Goal: Information Seeking & Learning: Check status

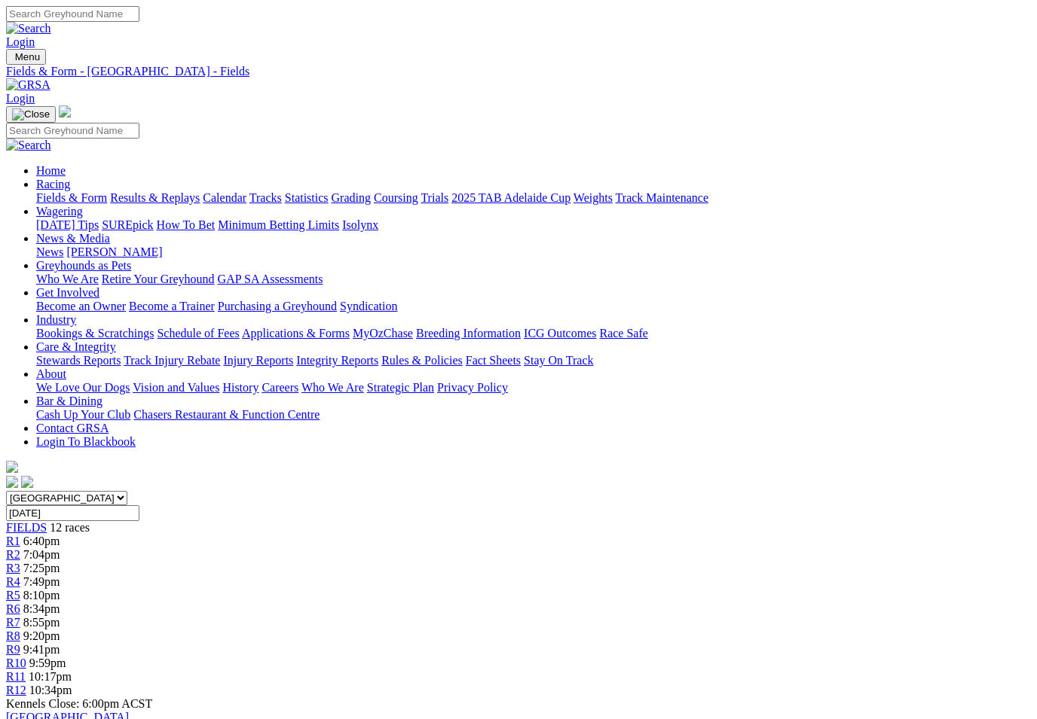
click at [186, 191] on link "Results & Replays" at bounding box center [155, 197] width 90 height 13
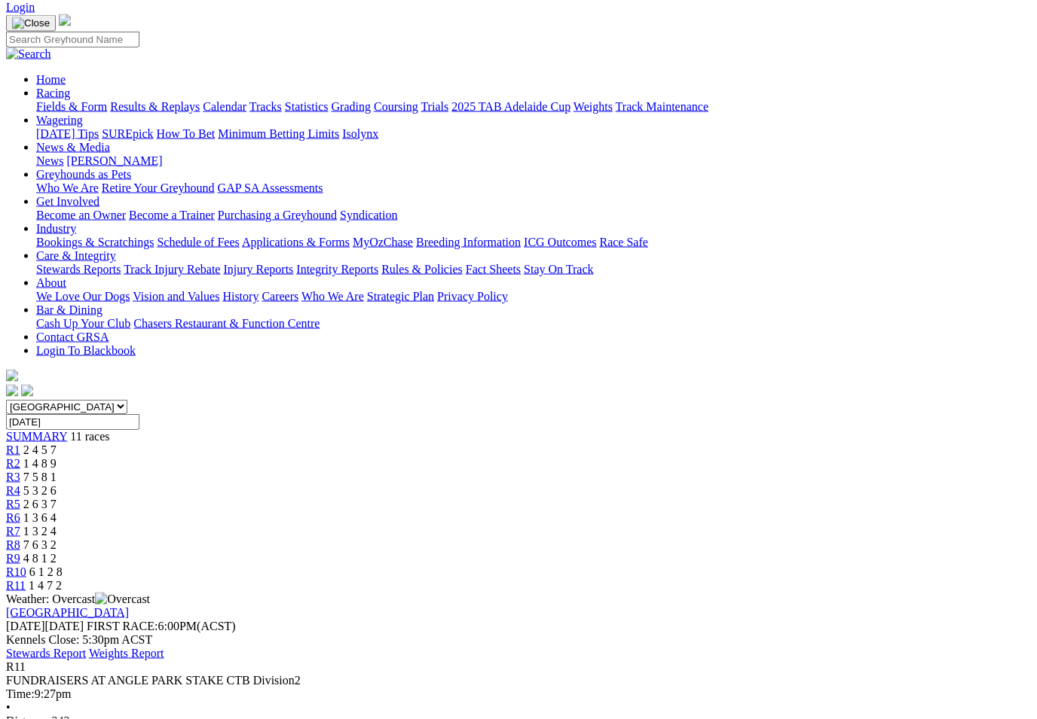
scroll to position [91, 0]
click at [26, 566] on span "R10" at bounding box center [16, 572] width 20 height 13
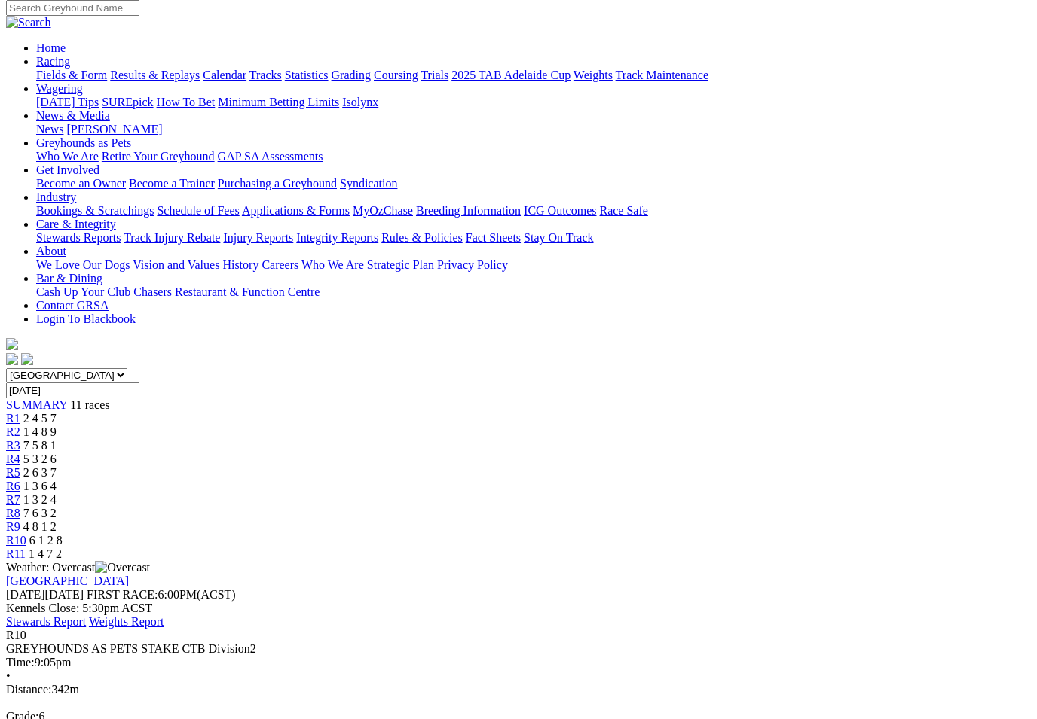
scroll to position [125, 0]
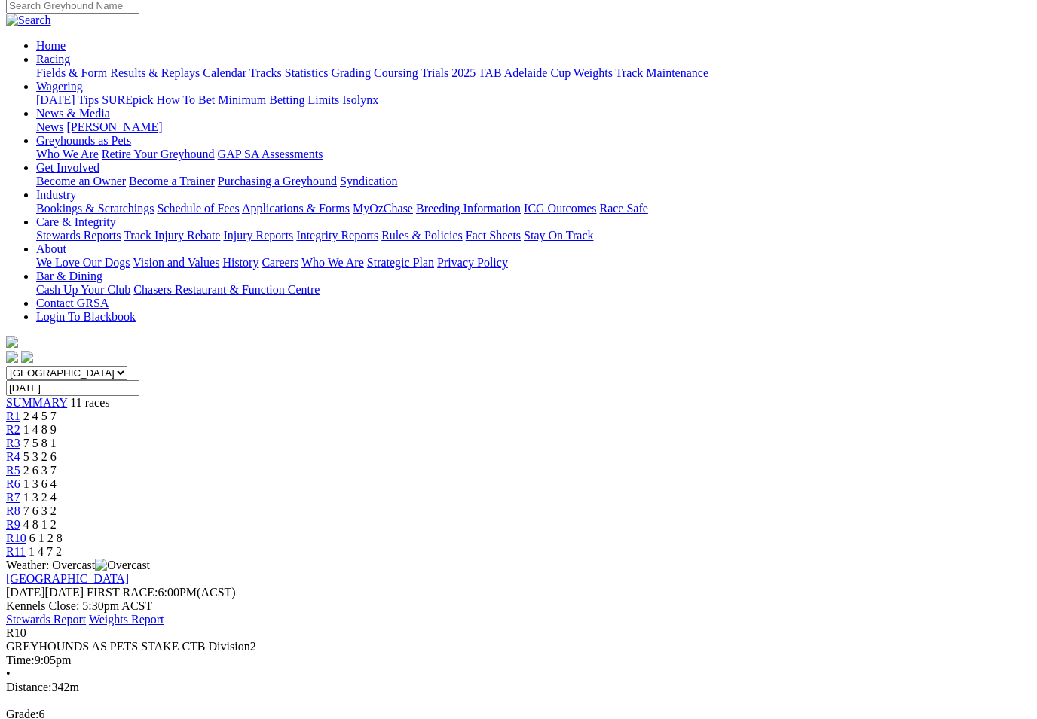
click at [20, 518] on span "R9" at bounding box center [13, 524] width 14 height 13
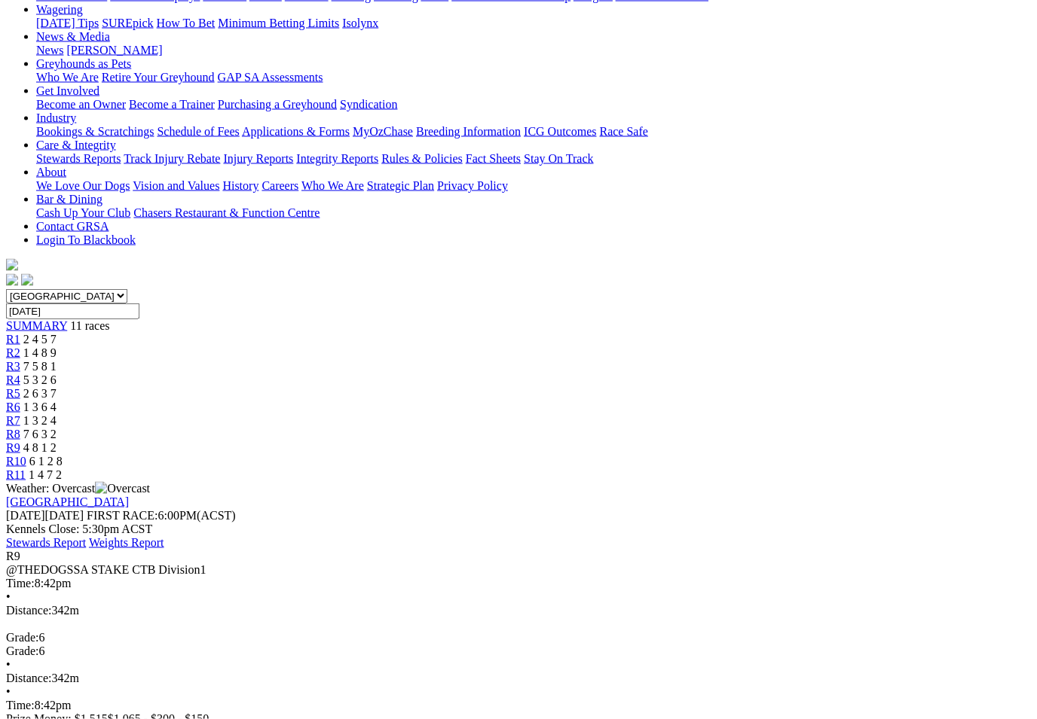
scroll to position [203, 0]
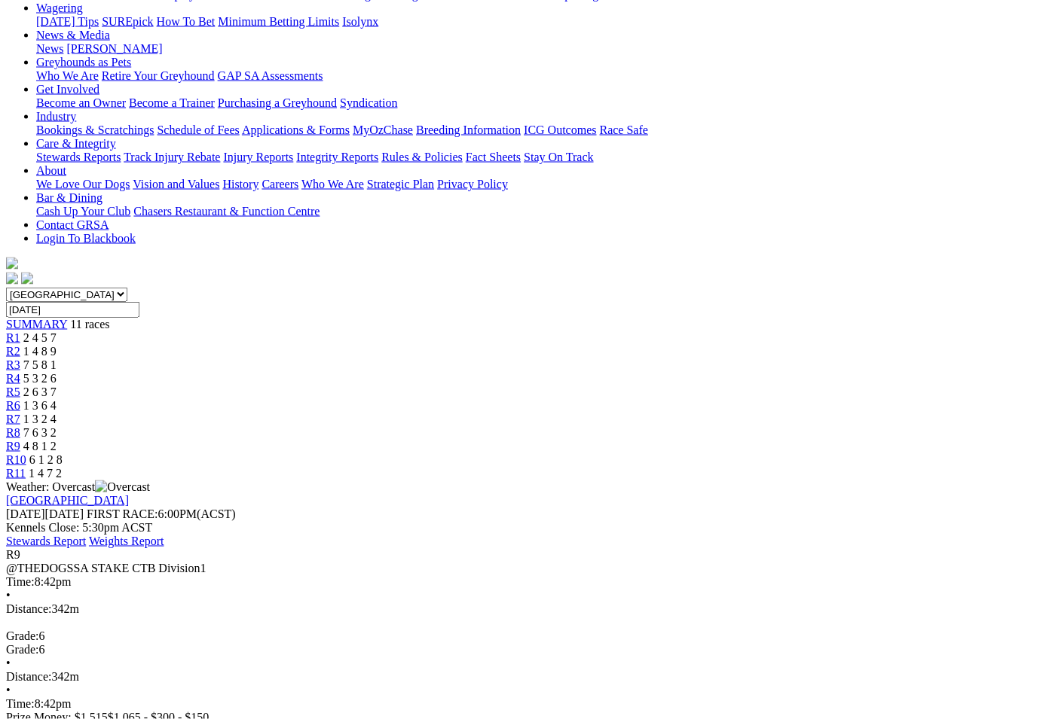
click at [20, 426] on span "R8" at bounding box center [13, 432] width 14 height 13
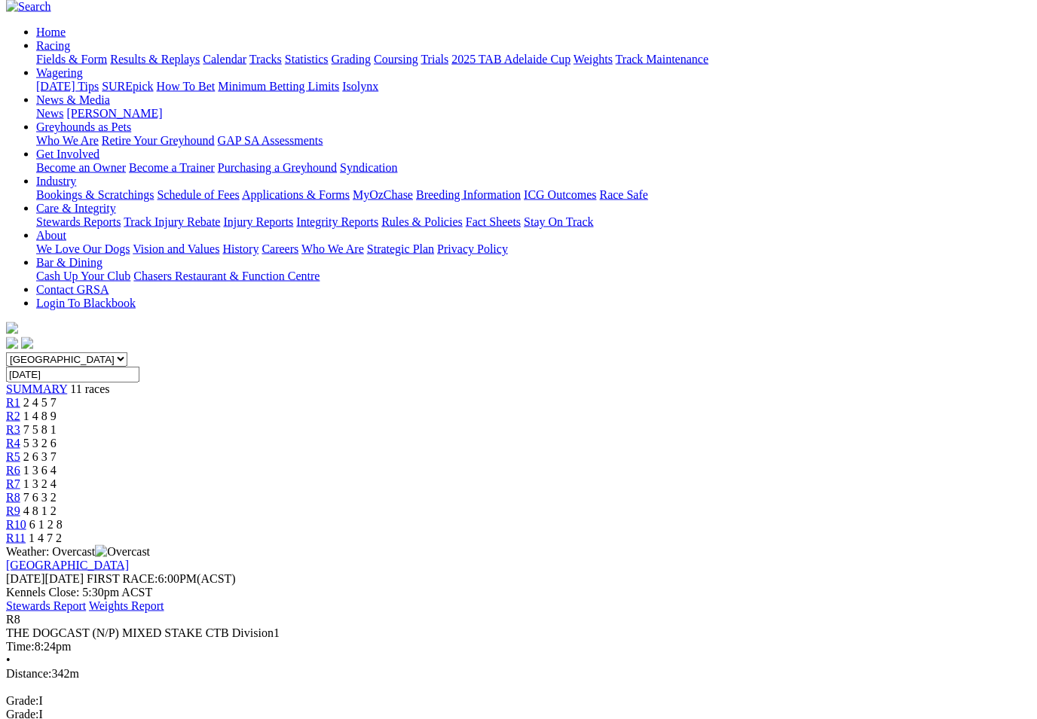
scroll to position [140, 0]
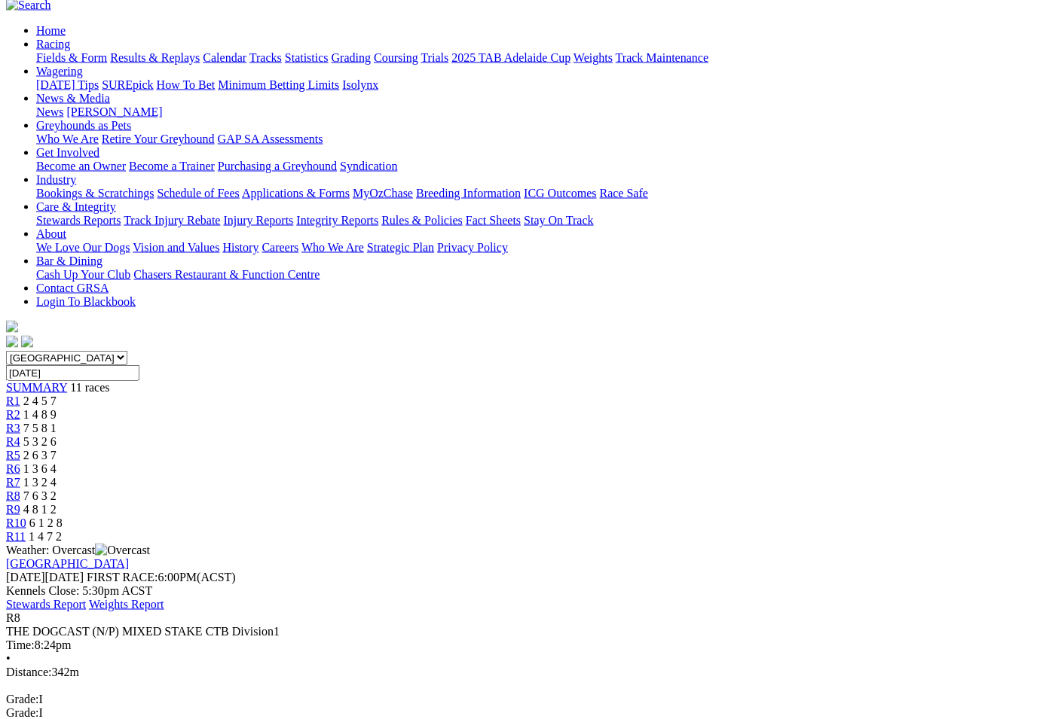
click at [20, 448] on span "R5" at bounding box center [13, 454] width 14 height 13
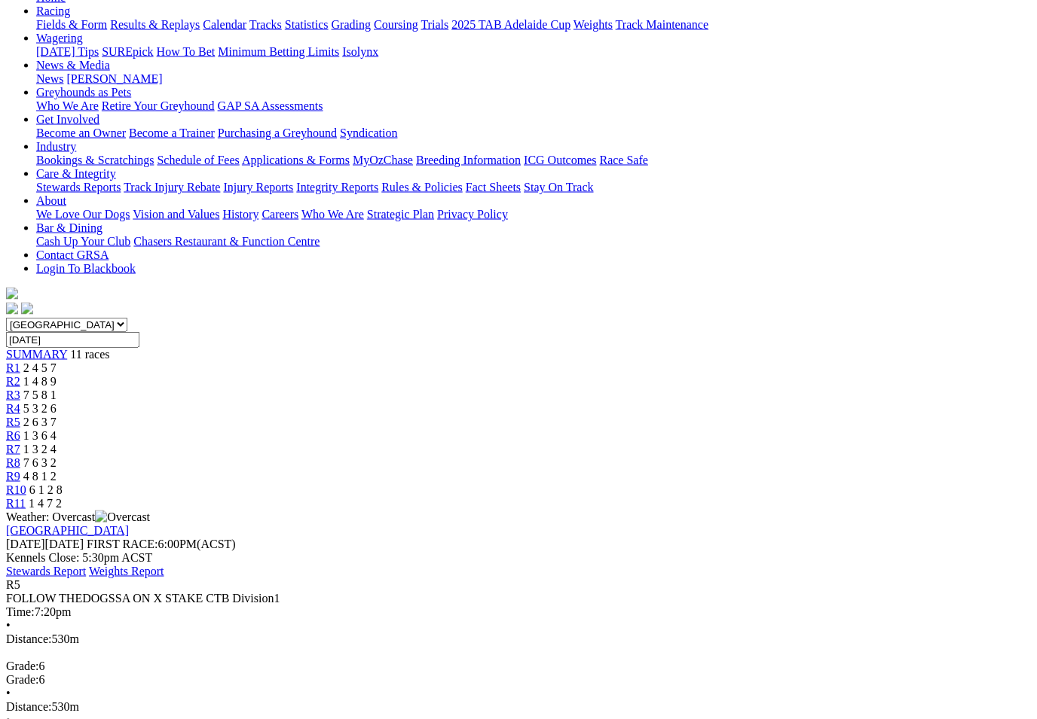
scroll to position [174, 0]
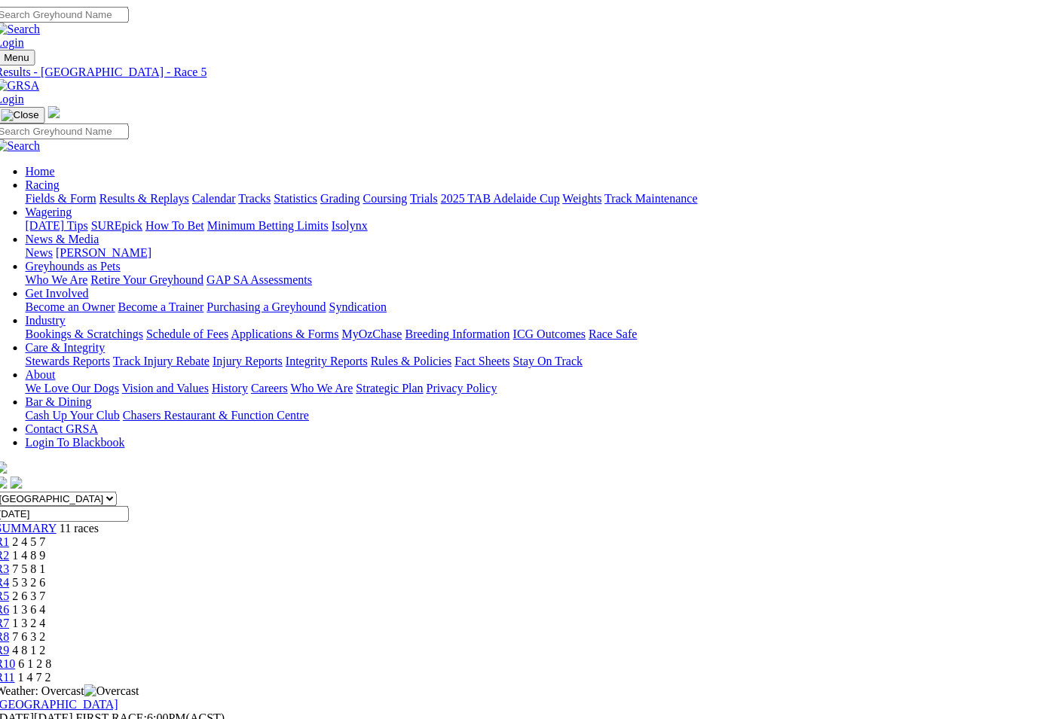
scroll to position [0, 11]
click at [65, 313] on link "Industry" at bounding box center [45, 319] width 40 height 13
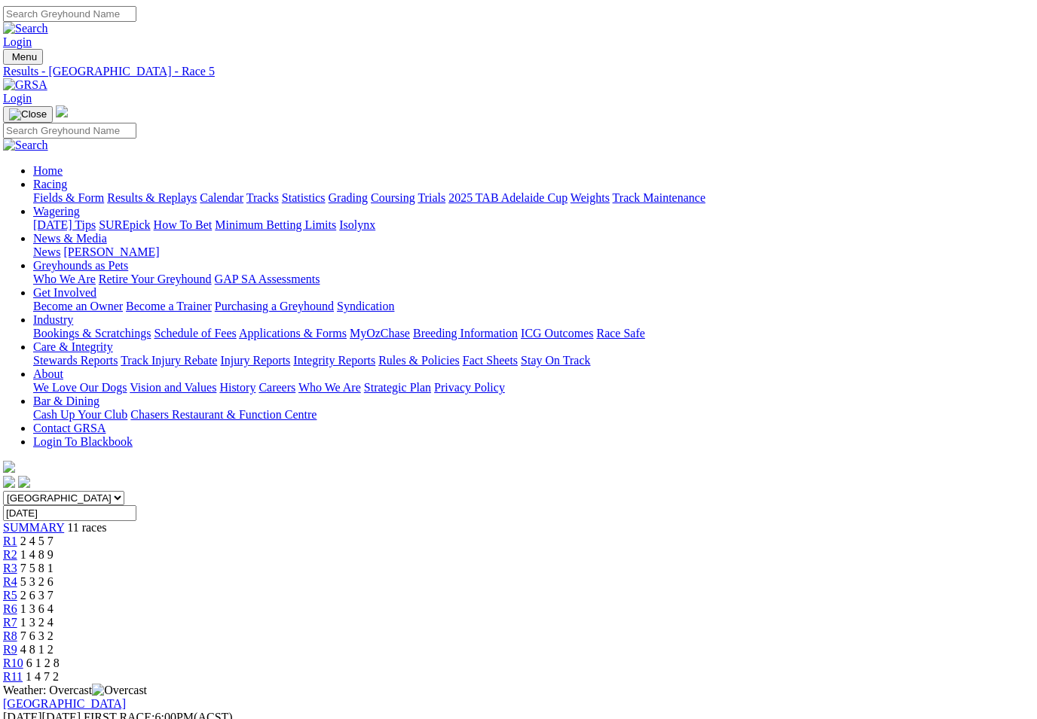
click at [143, 327] on link "Bookings & Scratchings" at bounding box center [92, 333] width 118 height 13
